Goal: Transaction & Acquisition: Purchase product/service

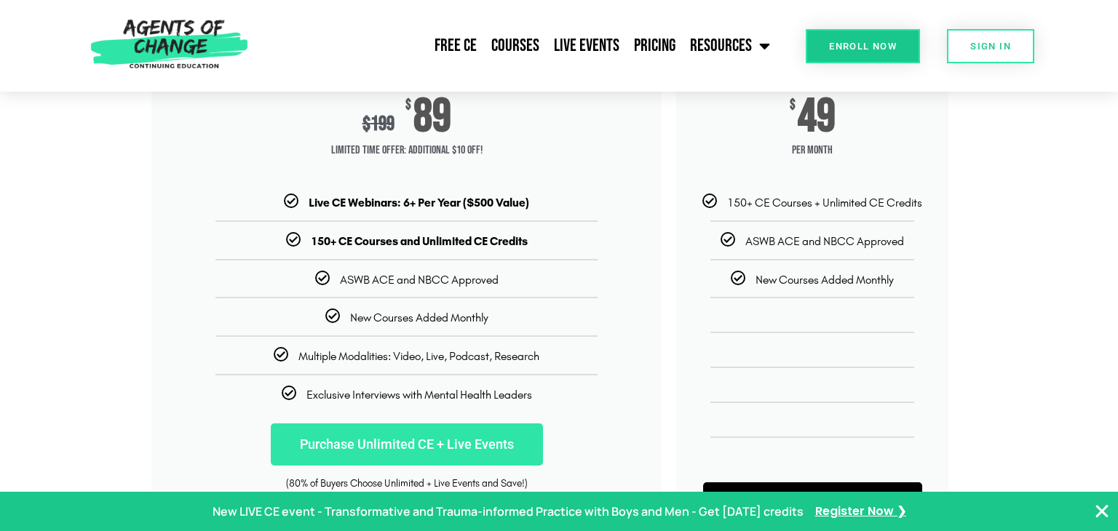
scroll to position [250, 0]
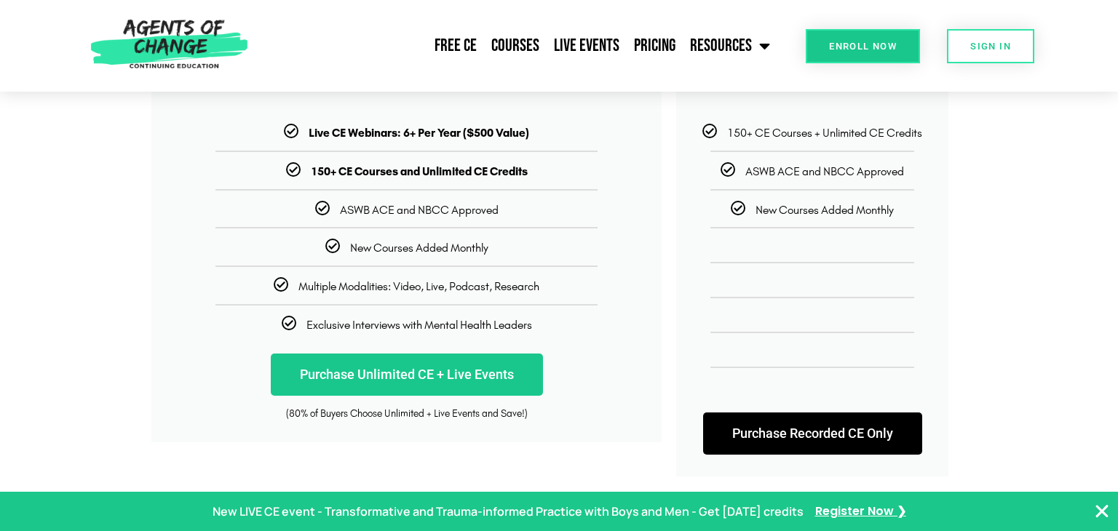
scroll to position [322, 0]
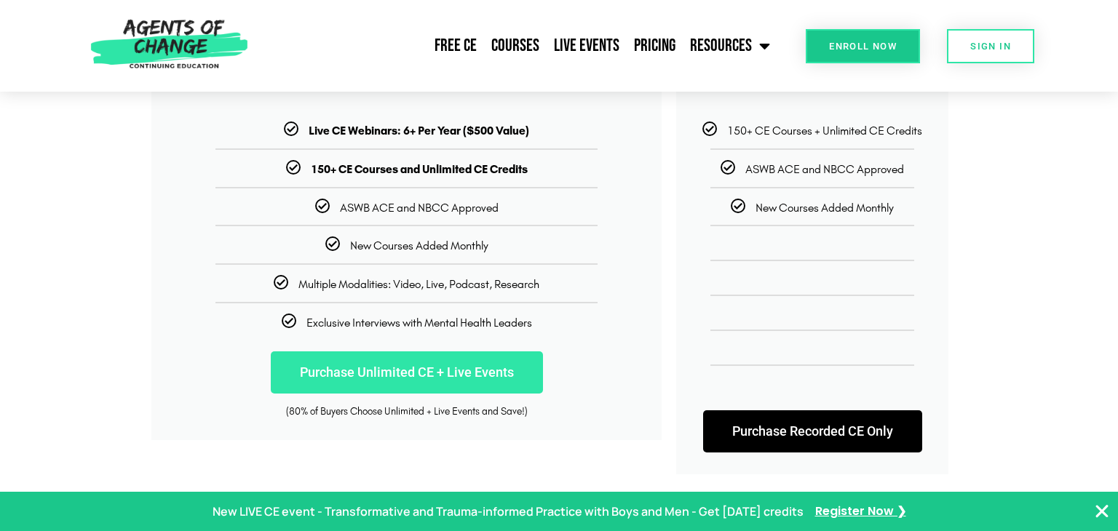
click at [518, 371] on link "Purchase Unlimited CE + Live Events" at bounding box center [407, 372] width 272 height 42
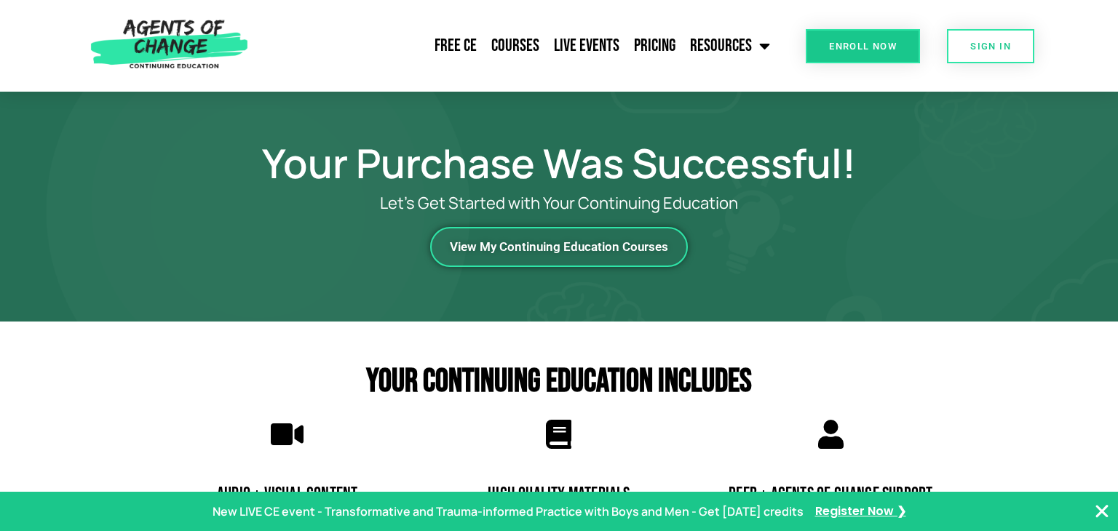
click at [630, 255] on link "View My Continuing Education Courses" at bounding box center [559, 247] width 258 height 40
